Goal: Book appointment/travel/reservation

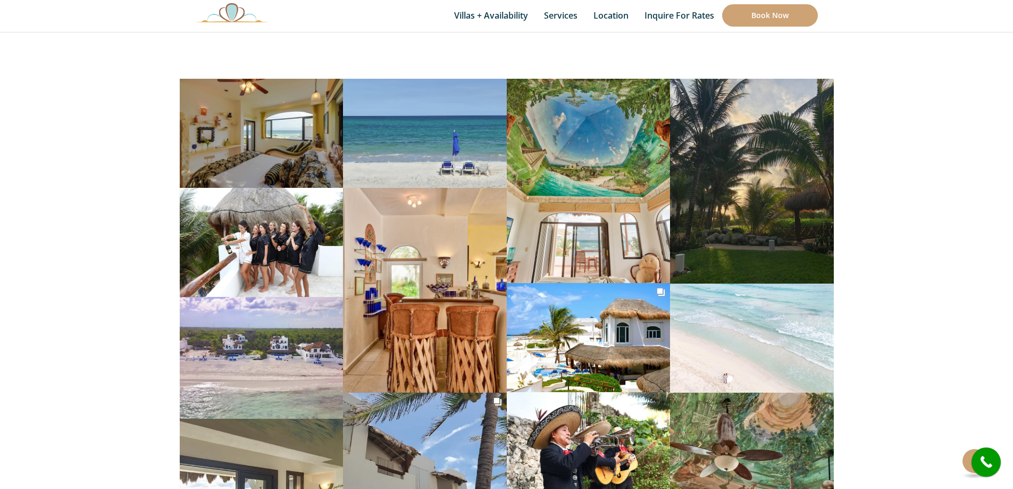
scroll to position [7236, 0]
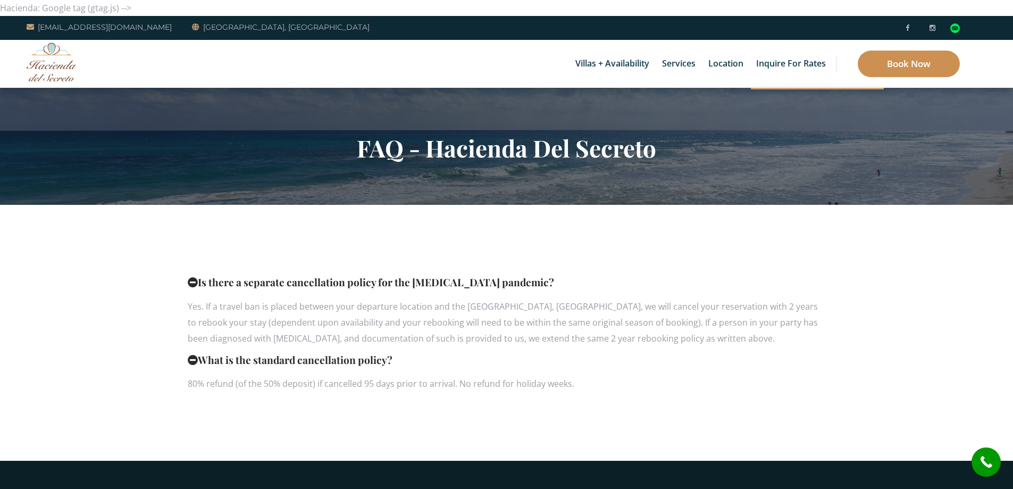
click at [882, 65] on link "Book Now" at bounding box center [909, 64] width 102 height 27
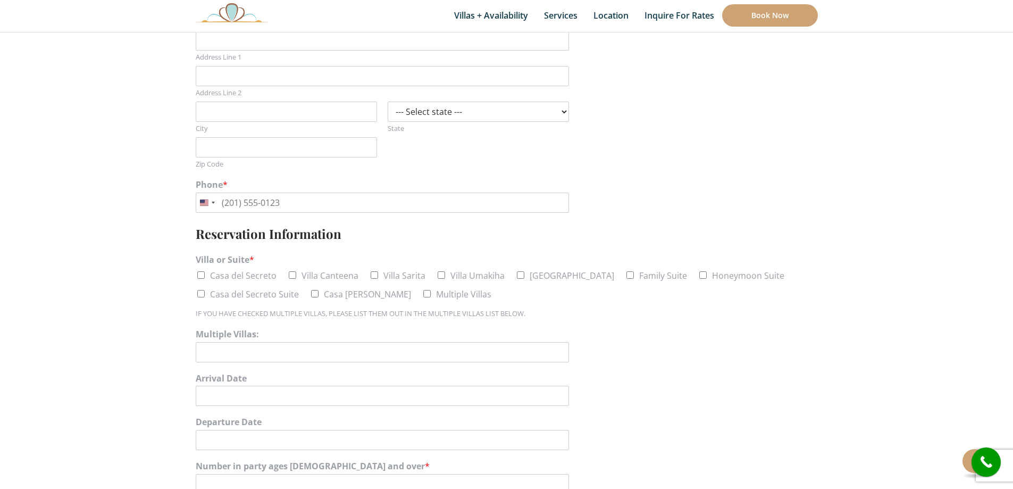
scroll to position [124, 0]
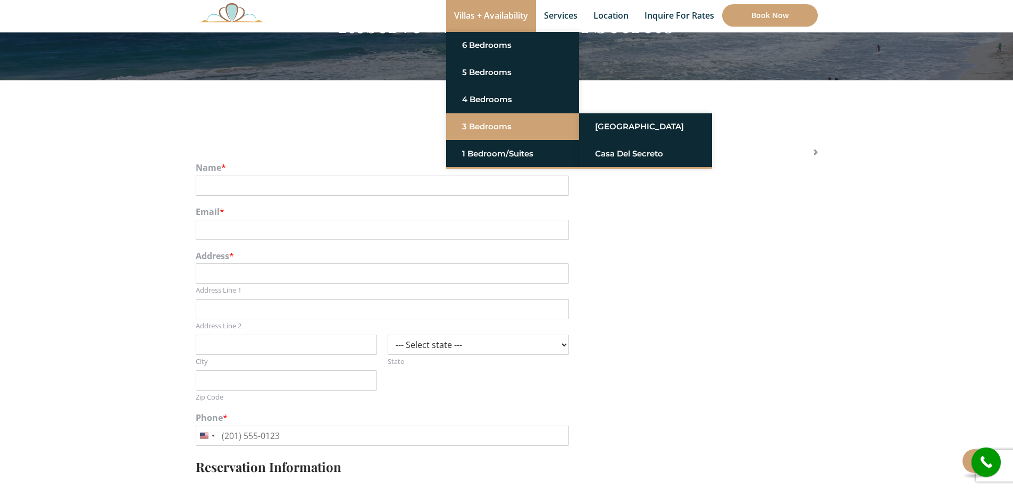
click at [507, 131] on link "3 Bedrooms" at bounding box center [512, 126] width 101 height 19
click at [611, 124] on link "[GEOGRAPHIC_DATA]" at bounding box center [645, 126] width 101 height 19
